Goal: Obtain resource: Obtain resource

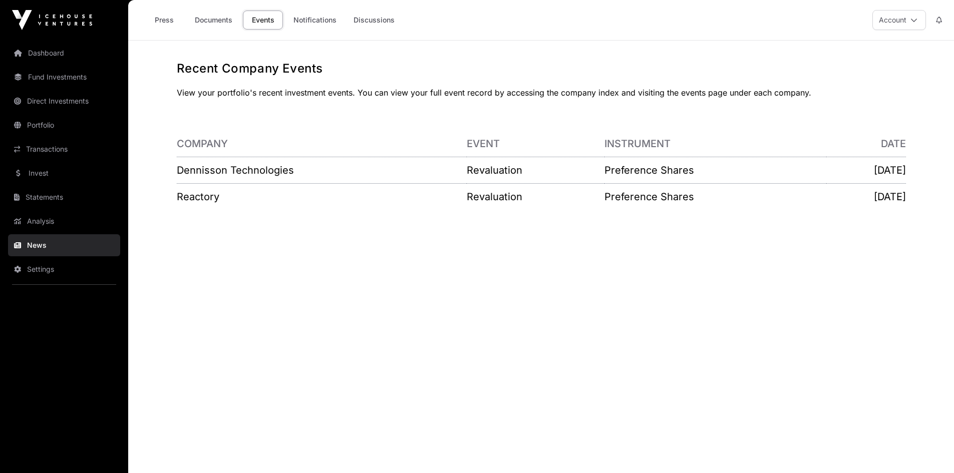
click at [214, 22] on link "Documents" at bounding box center [213, 20] width 51 height 19
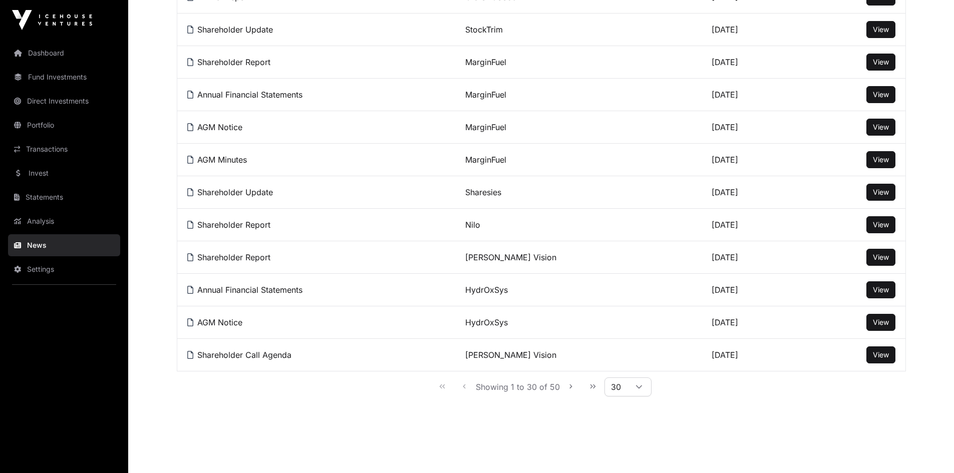
scroll to position [822, 0]
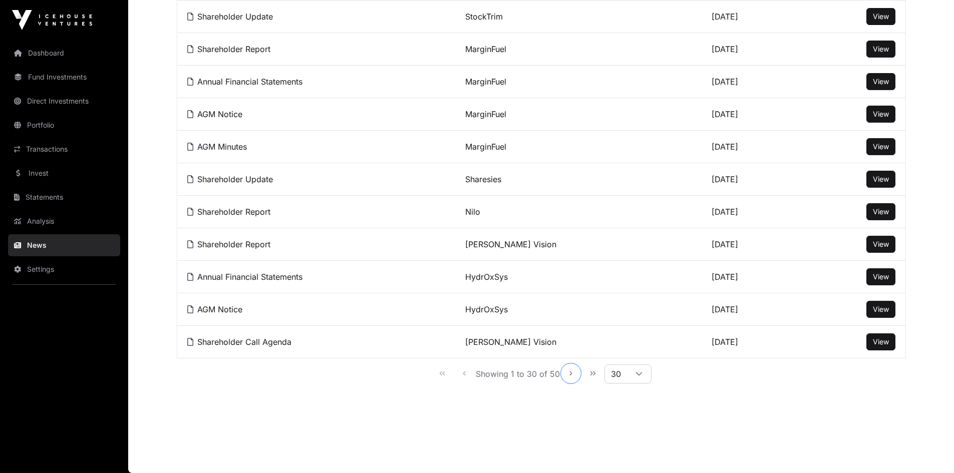
click at [570, 374] on icon "Next Page" at bounding box center [571, 373] width 7 height 7
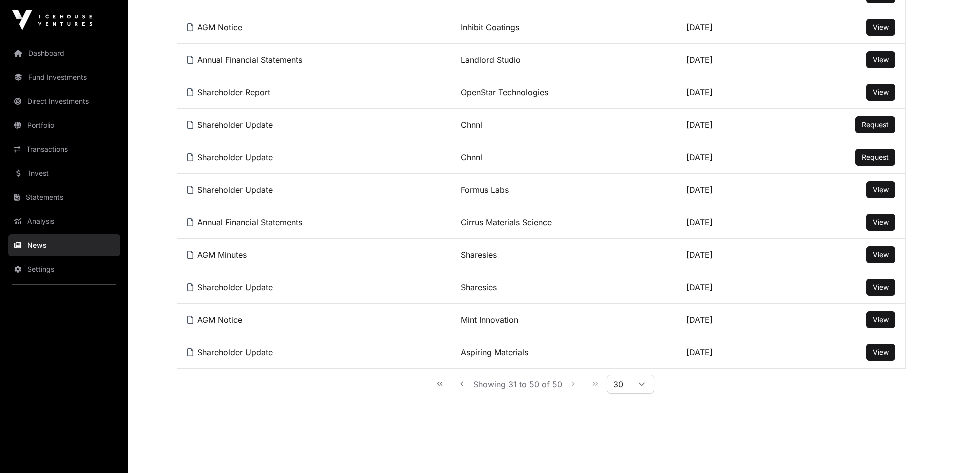
scroll to position [496, 0]
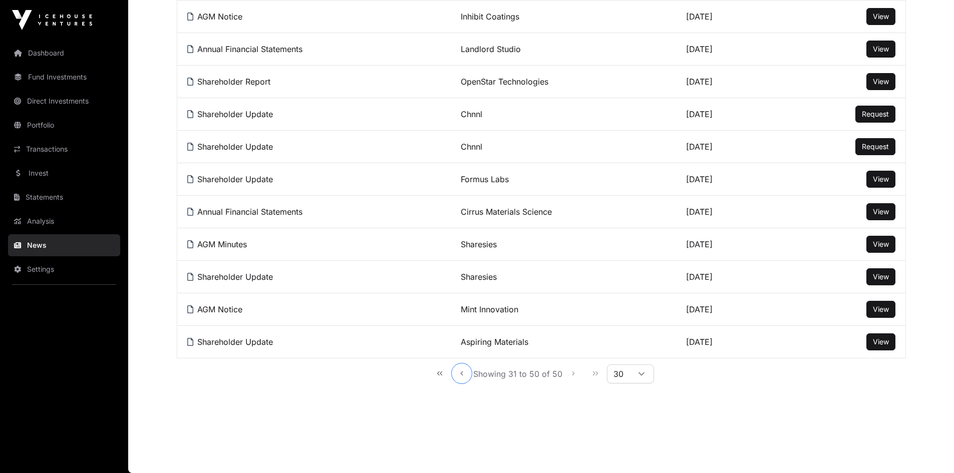
click at [462, 373] on icon "Previous Page" at bounding box center [461, 373] width 7 height 7
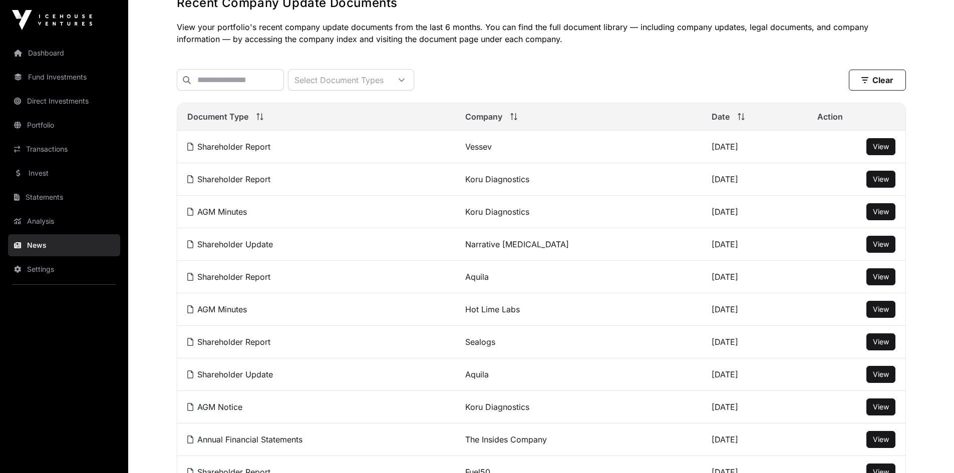
scroll to position [0, 0]
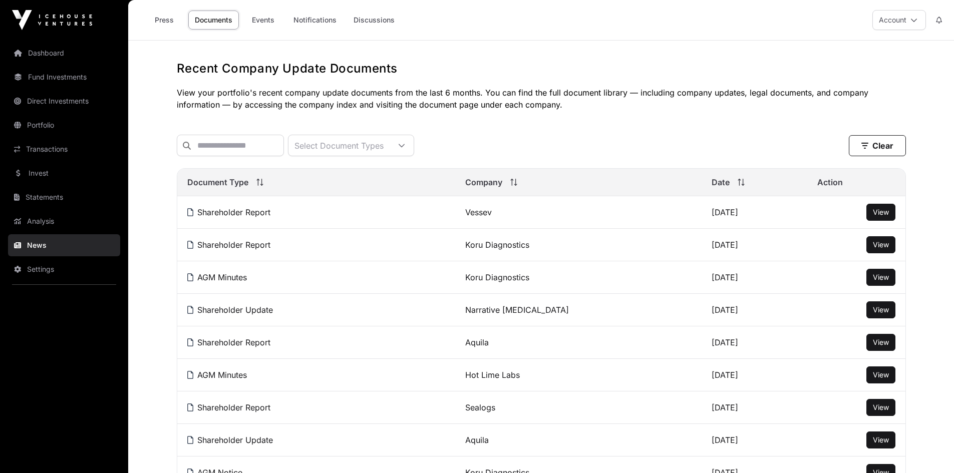
click at [882, 216] on span "View" at bounding box center [881, 212] width 16 height 9
click at [881, 314] on span "View" at bounding box center [881, 310] width 16 height 9
click at [886, 347] on span "View" at bounding box center [881, 342] width 16 height 9
click at [37, 174] on link "Invest" at bounding box center [64, 173] width 112 height 22
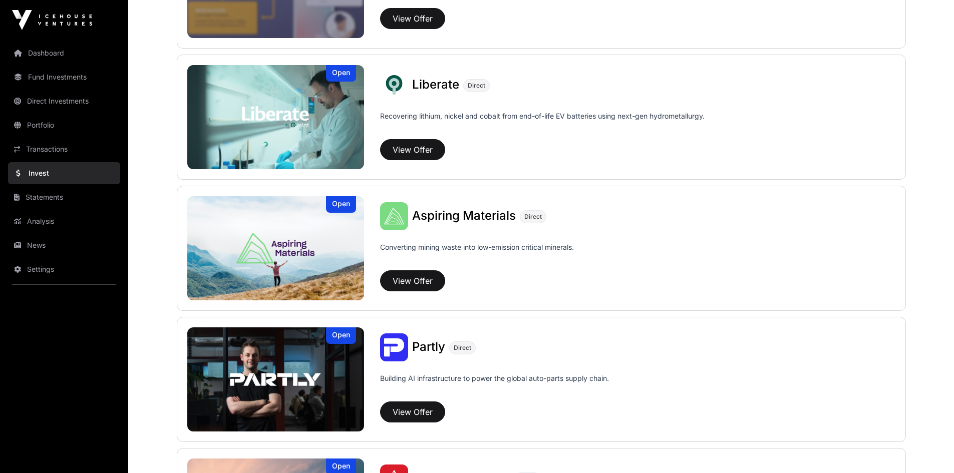
scroll to position [707, 0]
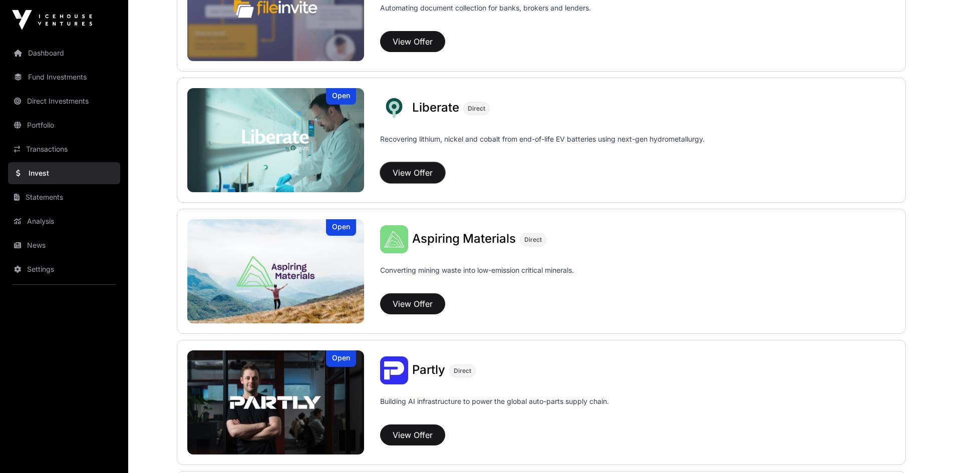
click at [410, 177] on button "View Offer" at bounding box center [412, 172] width 65 height 21
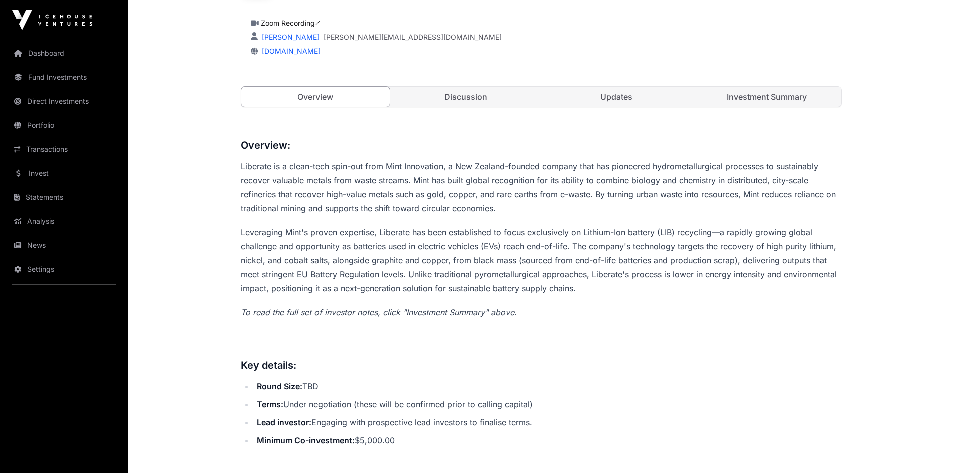
scroll to position [150, 0]
